Goal: Information Seeking & Learning: Learn about a topic

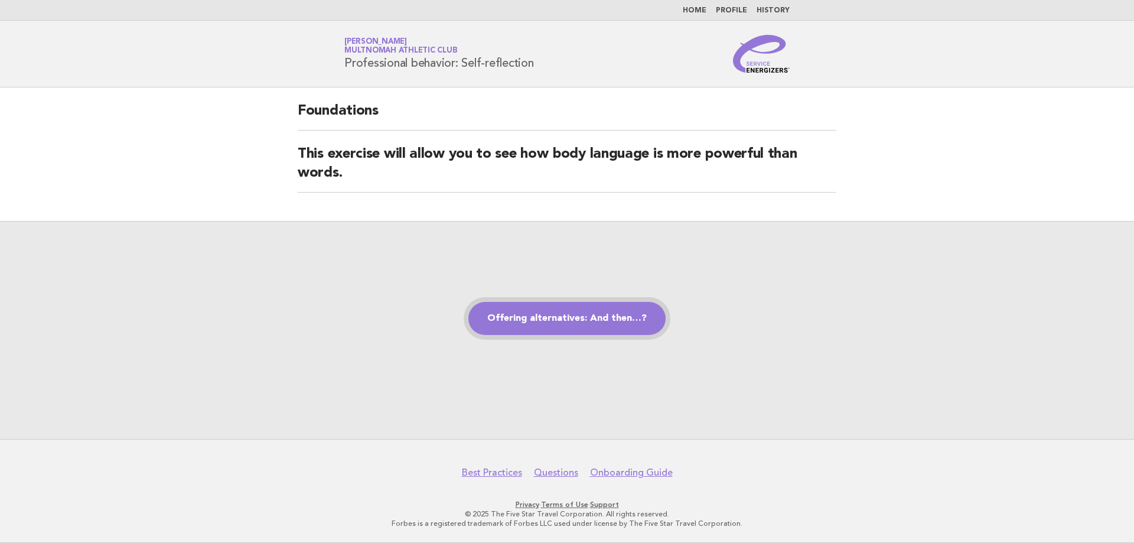
click at [568, 321] on link "Offering alternatives: And then…?" at bounding box center [566, 318] width 197 height 33
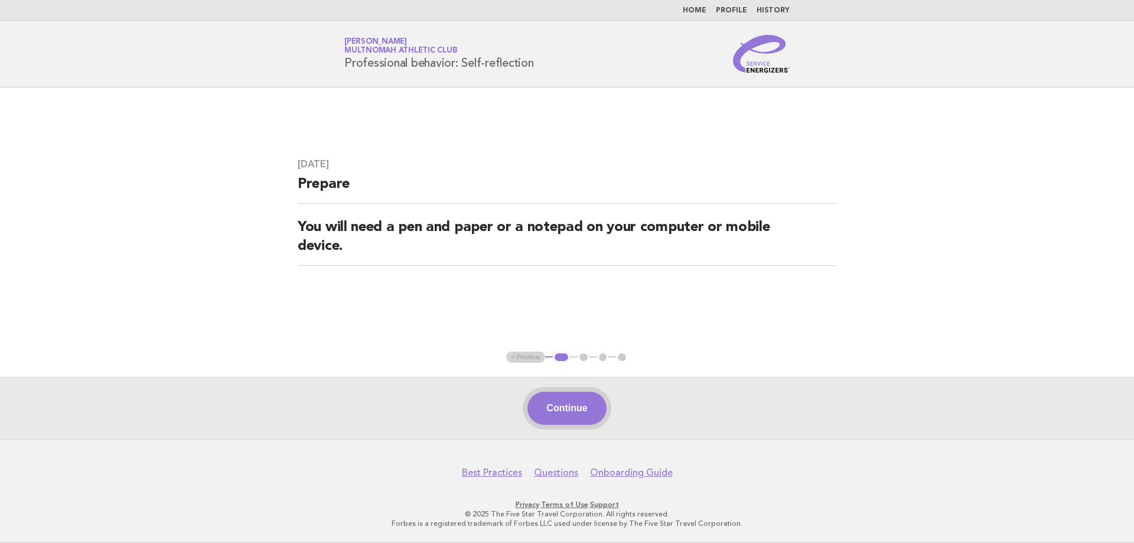
click at [573, 415] on button "Continue" at bounding box center [566, 408] width 79 height 33
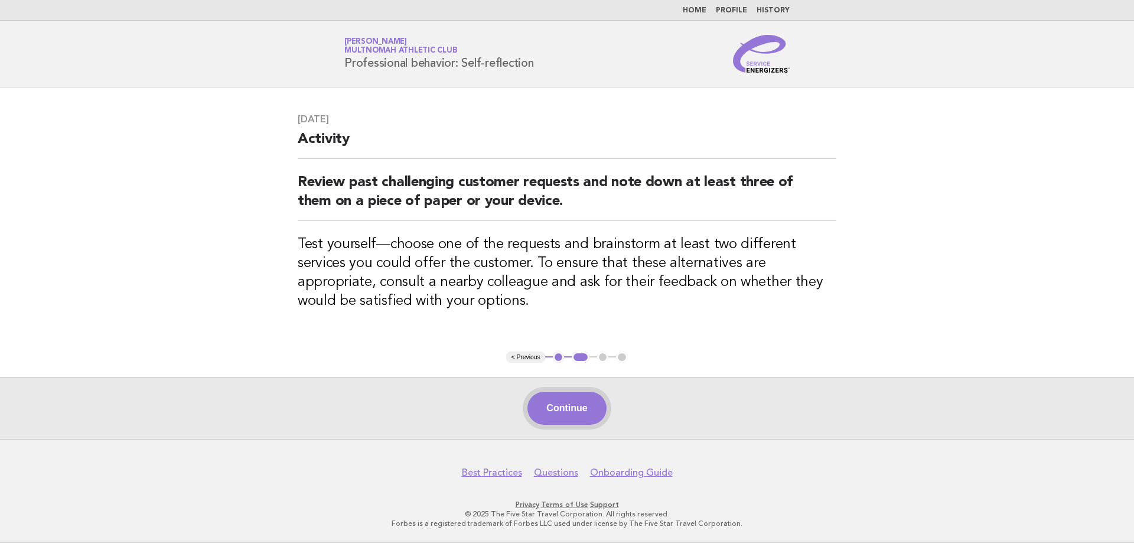
click at [565, 410] on button "Continue" at bounding box center [566, 408] width 79 height 33
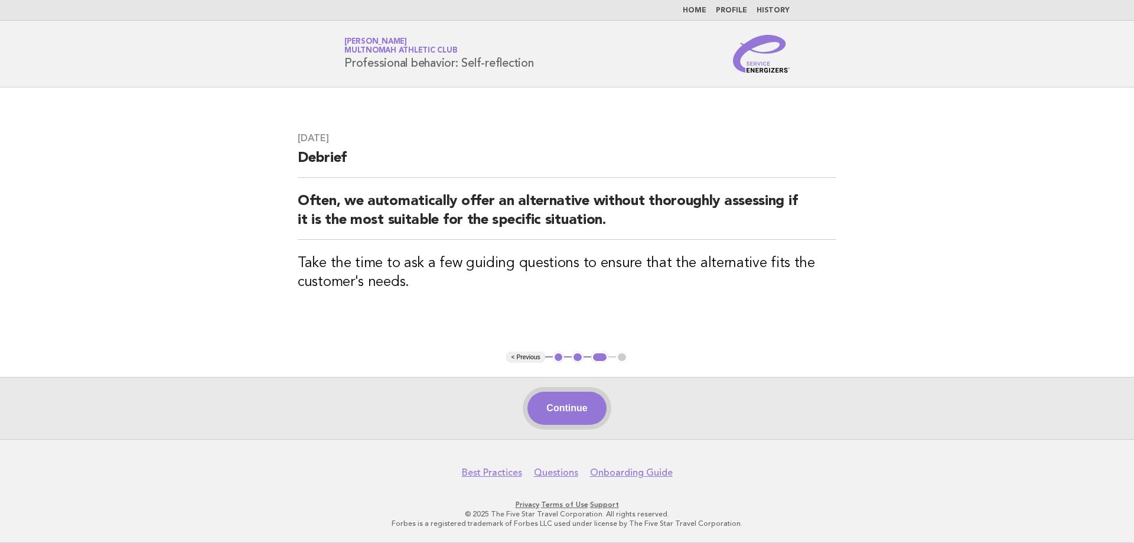
click at [567, 398] on button "Continue" at bounding box center [566, 408] width 79 height 33
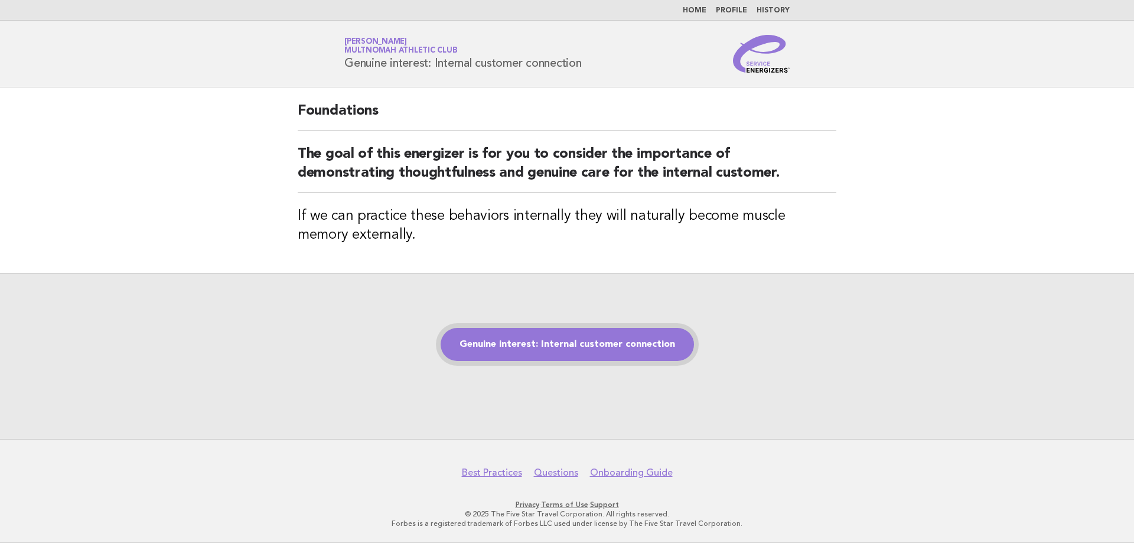
click at [606, 348] on link "Genuine interest: Internal customer connection" at bounding box center [567, 344] width 253 height 33
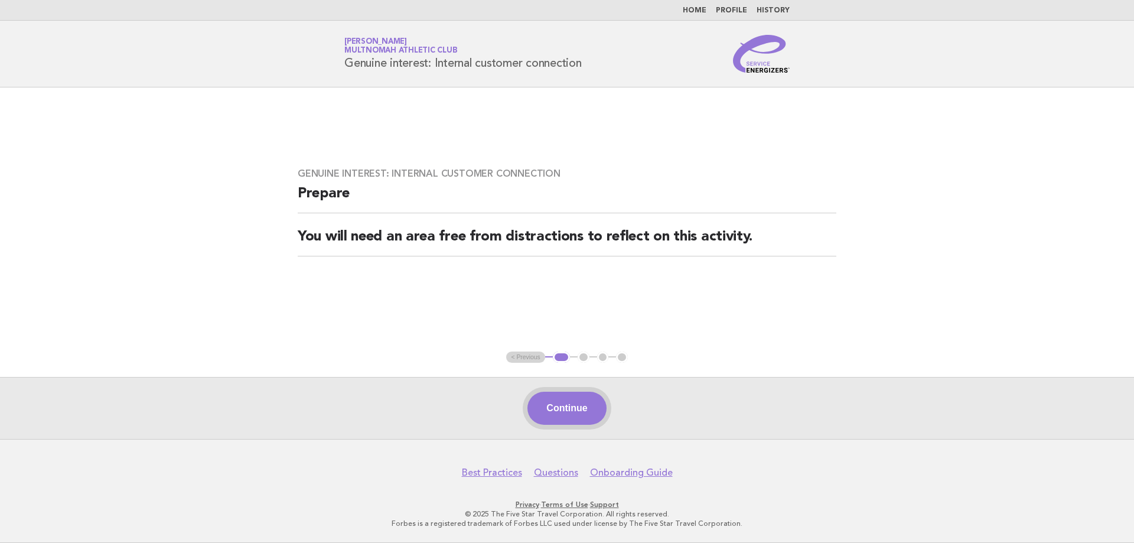
click at [568, 412] on button "Continue" at bounding box center [566, 408] width 79 height 33
